Goal: Task Accomplishment & Management: Complete application form

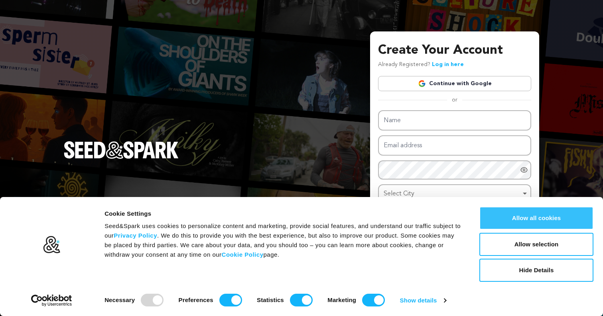
click at [516, 212] on button "Allow all cookies" at bounding box center [536, 218] width 114 height 23
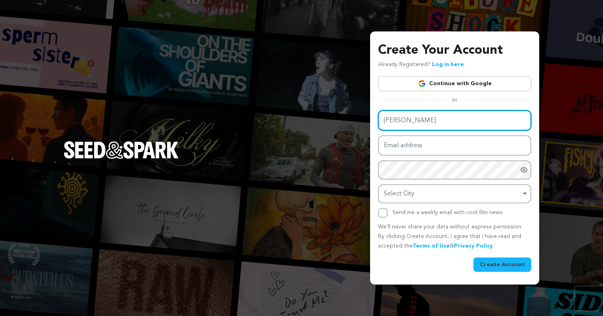
type input "Brycen Taylor"
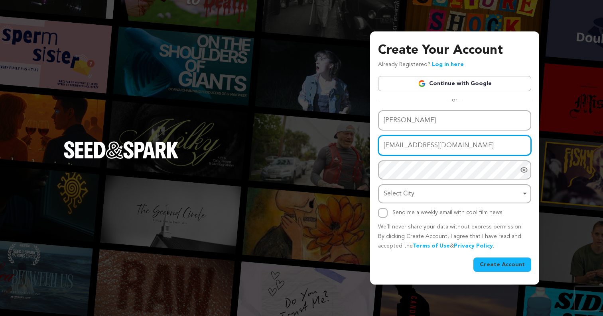
type input "Brycenrowland12@gmail.com"
click at [434, 164] on div "Name Brycen Taylor Email address Brycenrowland12@gmail.com Password Password mu…" at bounding box center [454, 164] width 153 height 108
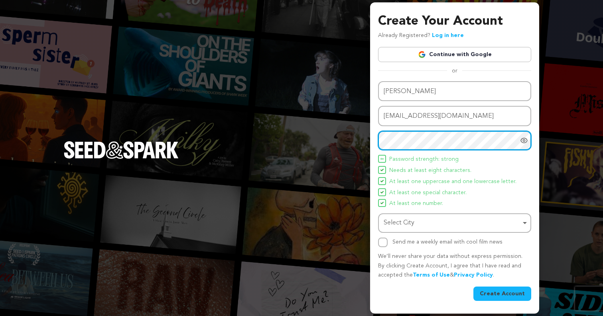
click at [442, 222] on div "Select City Remove item" at bounding box center [451, 224] width 137 height 12
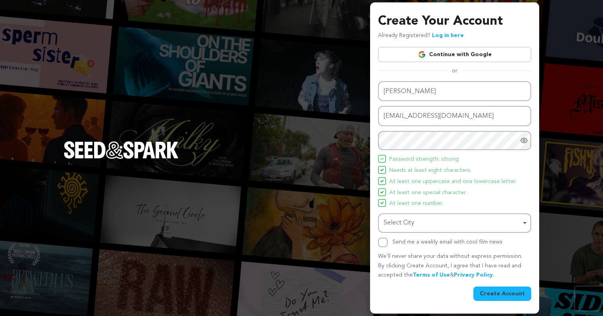
click at [406, 218] on div "Select City Remove item" at bounding box center [451, 224] width 137 height 12
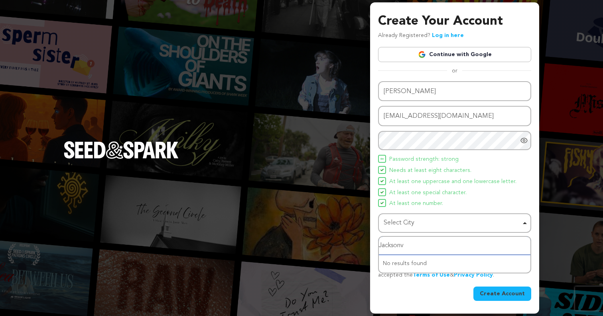
type input "Jacksonvi"
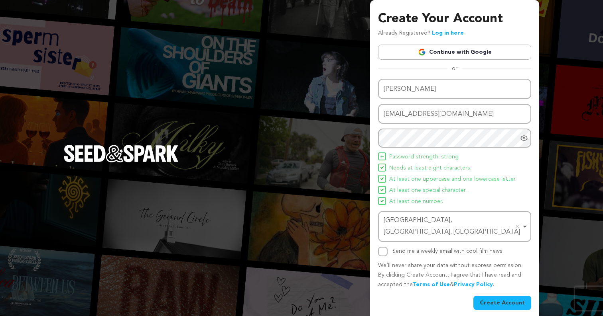
click at [386, 247] on input "Send me a weekly email with cool film news" at bounding box center [383, 252] width 10 height 10
checkbox input "true"
click at [499, 296] on button "Create Account" at bounding box center [502, 303] width 58 height 14
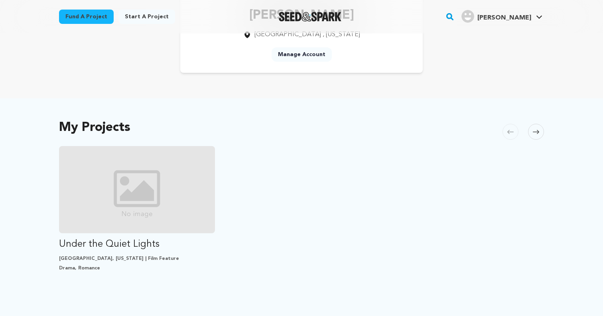
scroll to position [89, 0]
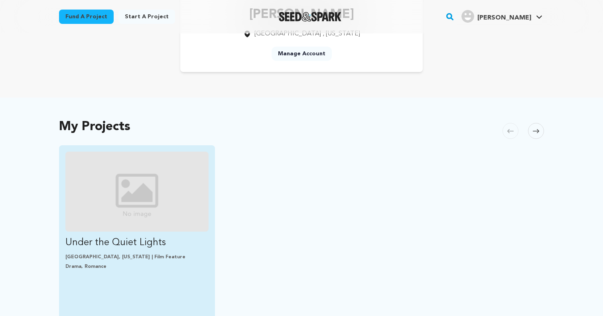
click at [151, 244] on p "Under the Quiet Lights" at bounding box center [136, 243] width 143 height 13
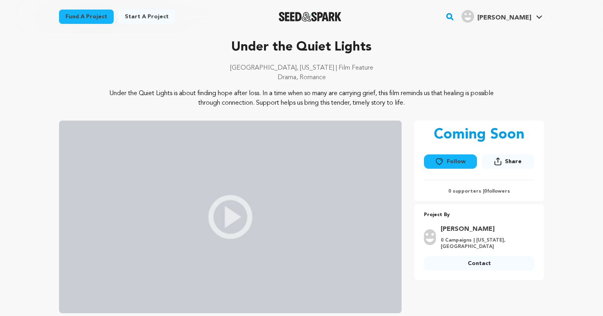
scroll to position [39, 0]
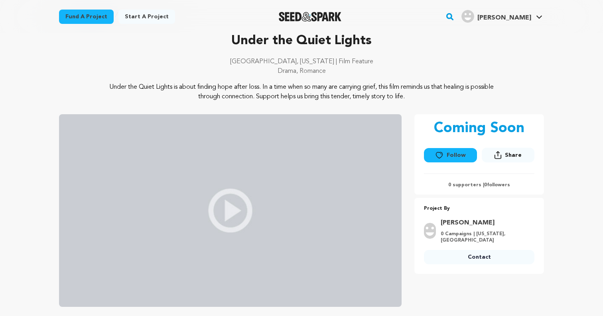
click at [458, 155] on button "Follow" at bounding box center [450, 155] width 53 height 14
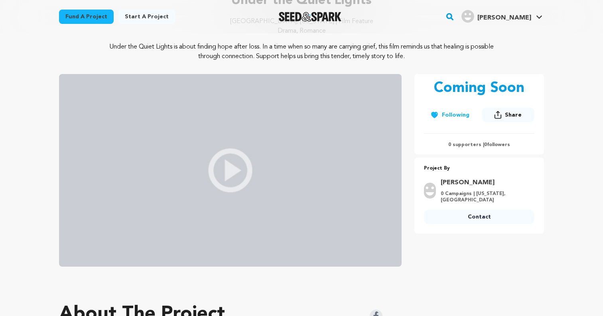
scroll to position [78, 0]
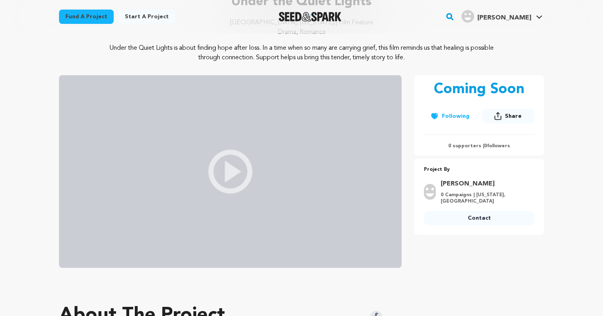
click at [436, 189] on img at bounding box center [430, 192] width 12 height 16
click at [460, 181] on link "[PERSON_NAME]" at bounding box center [484, 184] width 89 height 10
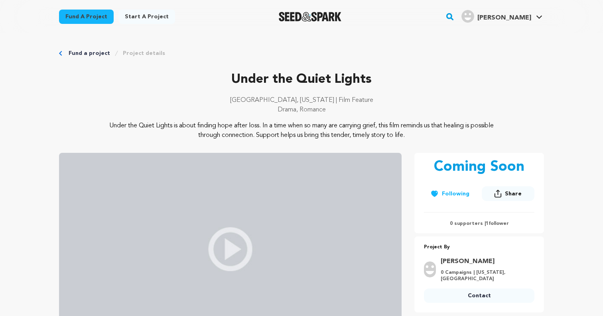
click at [77, 53] on link "Fund a project" at bounding box center [89, 53] width 41 height 8
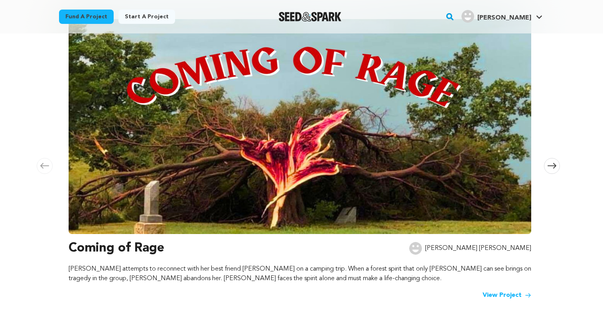
scroll to position [114, 0]
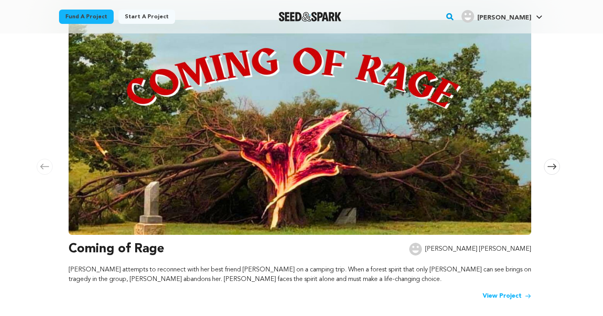
click at [229, 281] on p "Luisa attempts to reconnect with her best friend Nikki on a camping trip. When …" at bounding box center [300, 274] width 462 height 19
click at [497, 293] on link "View Project" at bounding box center [506, 297] width 49 height 10
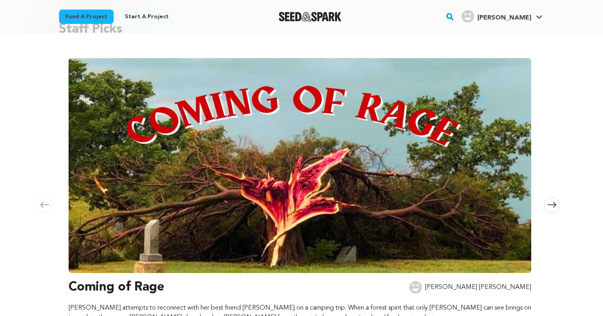
scroll to position [70, 0]
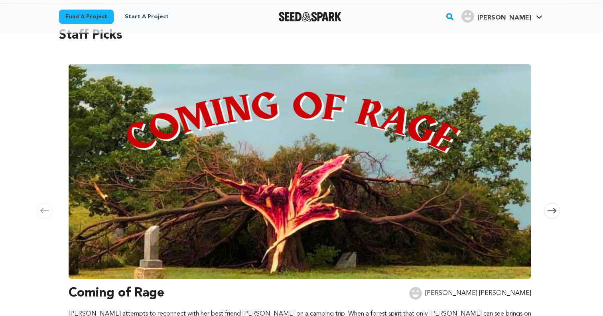
click at [553, 212] on icon at bounding box center [551, 211] width 9 height 6
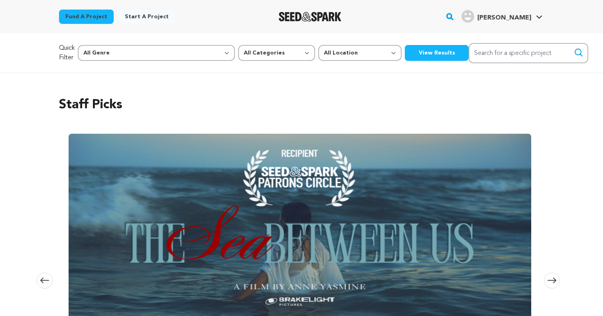
scroll to position [0, 0]
click at [505, 41] on link "My Projects" at bounding box center [514, 35] width 89 height 18
